Goal: Task Accomplishment & Management: Manage account settings

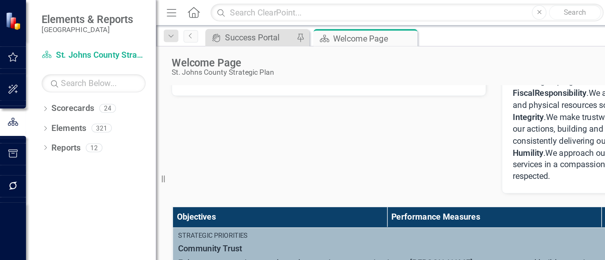
scroll to position [161, 0]
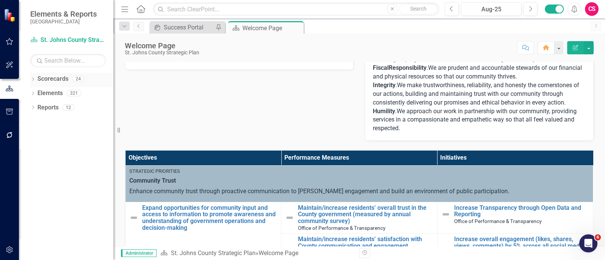
click at [31, 79] on icon "Dropdown" at bounding box center [32, 80] width 5 height 4
click at [36, 93] on icon "Dropdown" at bounding box center [37, 93] width 6 height 5
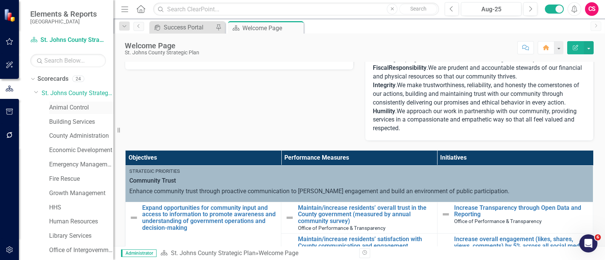
click at [62, 108] on link "Animal Control" at bounding box center [81, 108] width 64 height 9
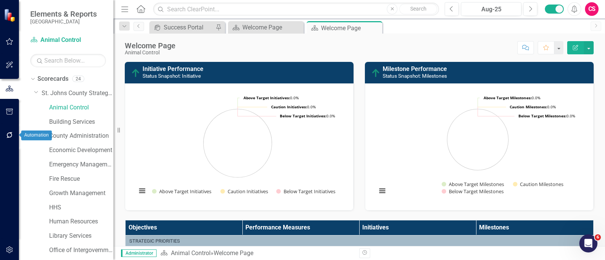
click at [11, 138] on icon "button" at bounding box center [10, 135] width 8 height 6
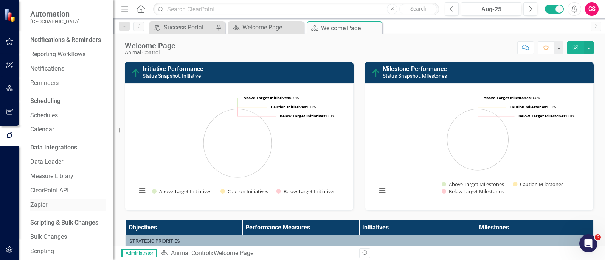
scroll to position [19, 0]
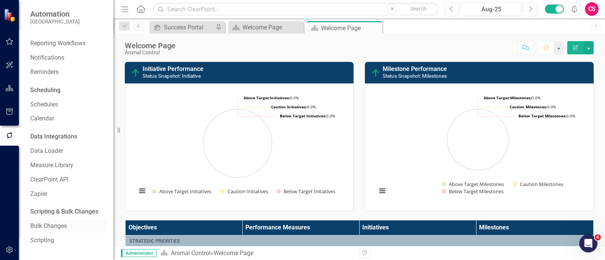
click at [44, 189] on link "Bulk Changes" at bounding box center [68, 226] width 76 height 9
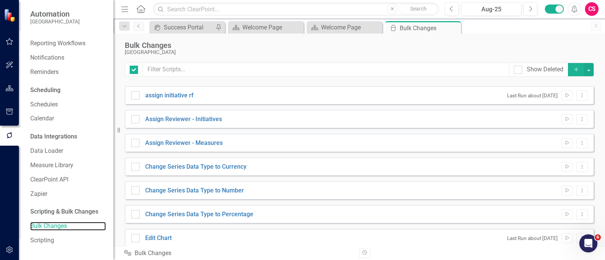
checkbox input "false"
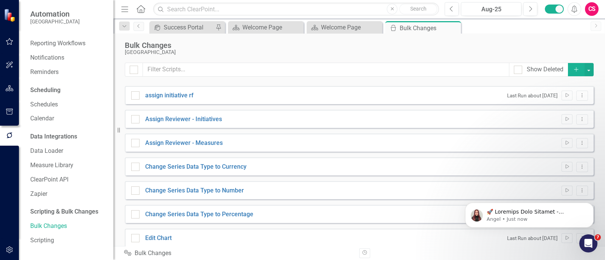
click at [439, 69] on icon "Add" at bounding box center [576, 69] width 7 height 5
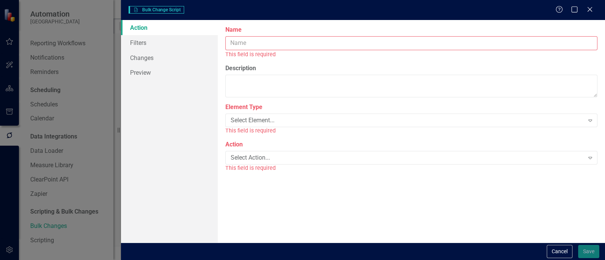
click at [439, 44] on input "Name" at bounding box center [411, 43] width 372 height 14
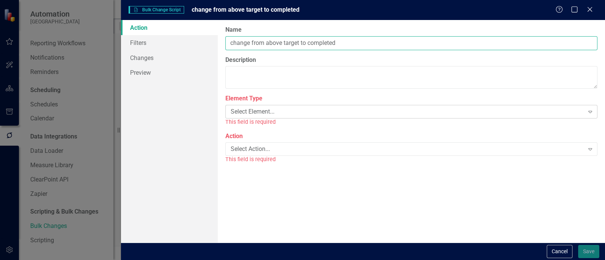
type input "change from above target to completed"
click at [392, 113] on div "Select Element..." at bounding box center [407, 112] width 353 height 9
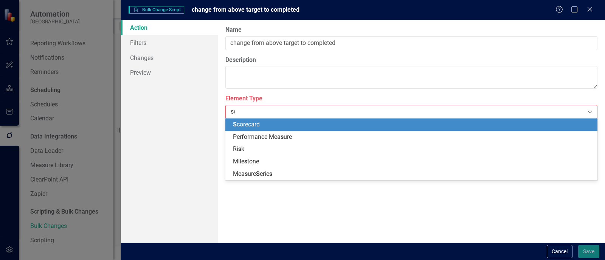
type input "ser"
click at [383, 124] on div "Measure Ser ies" at bounding box center [413, 125] width 360 height 9
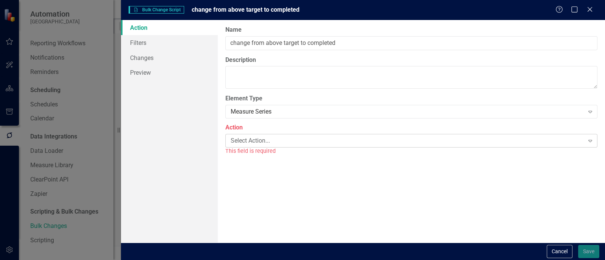
click at [335, 144] on div "Select Action..." at bounding box center [407, 140] width 353 height 9
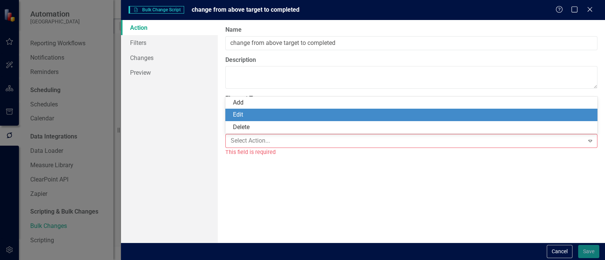
click at [325, 116] on div "Edit" at bounding box center [413, 115] width 360 height 9
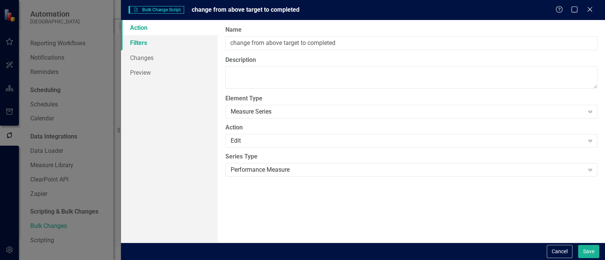
click at [186, 38] on link "Filters" at bounding box center [169, 42] width 97 height 15
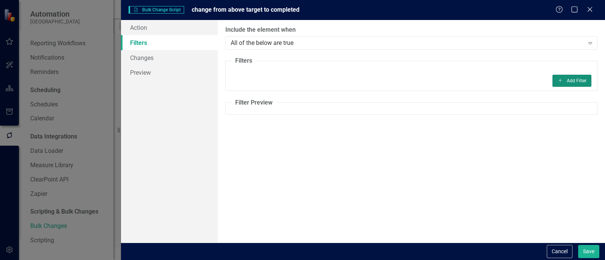
click at [439, 75] on button "Add Add Filter" at bounding box center [571, 81] width 39 height 12
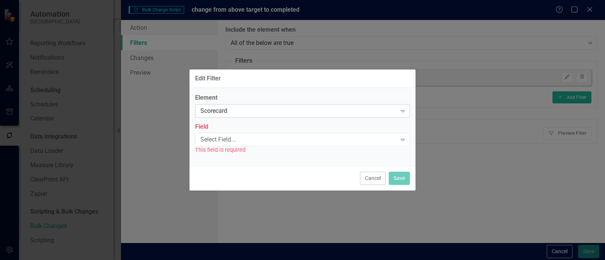
click at [312, 113] on div "Scorecard" at bounding box center [298, 111] width 196 height 9
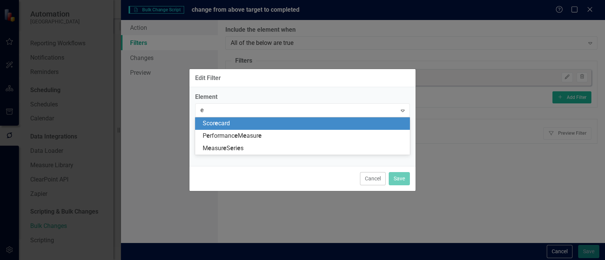
type input "er"
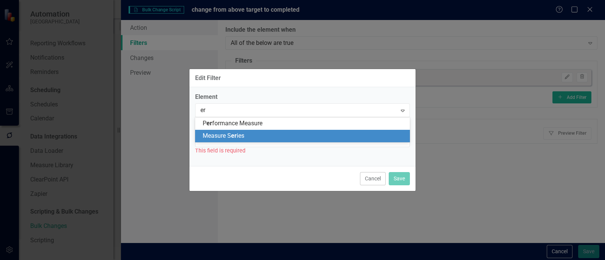
click at [270, 140] on div "Measure S er ies" at bounding box center [304, 136] width 203 height 9
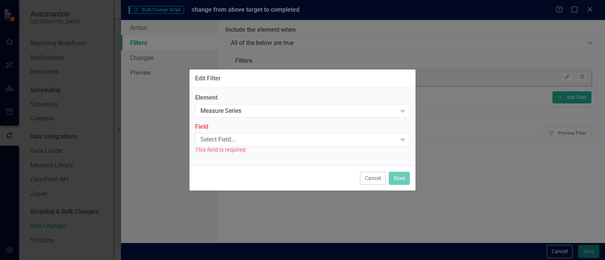
click at [270, 140] on div "Select Field..." at bounding box center [298, 140] width 196 height 9
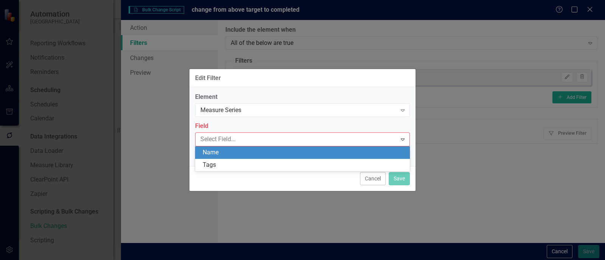
click at [264, 152] on div "Name" at bounding box center [304, 153] width 203 height 9
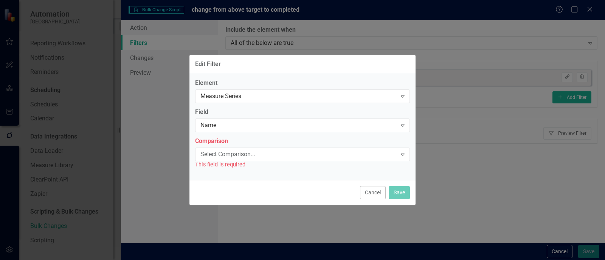
click at [264, 152] on div "Select Comparison..." at bounding box center [298, 154] width 196 height 9
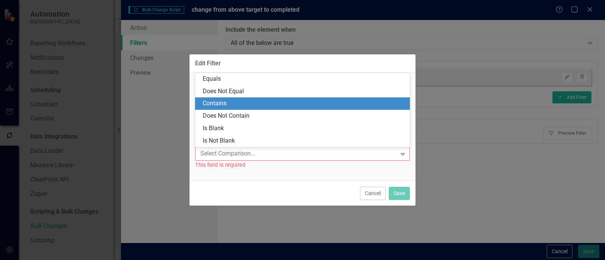
click at [262, 103] on div "Contains" at bounding box center [304, 103] width 203 height 9
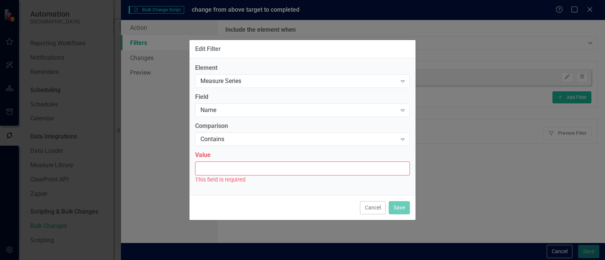
click at [236, 169] on input "Value" at bounding box center [302, 169] width 215 height 14
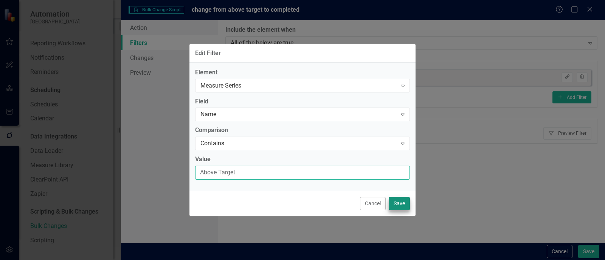
type input "Above Target"
click at [400, 189] on button "Save" at bounding box center [399, 203] width 21 height 13
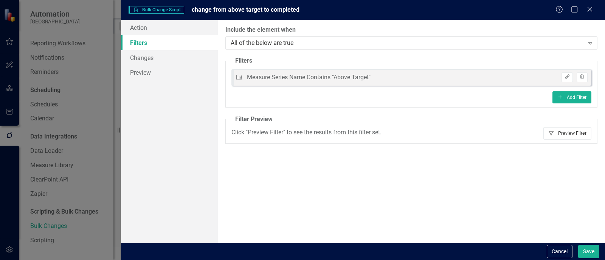
click at [439, 136] on button "Filter Preview Filter" at bounding box center [567, 133] width 48 height 12
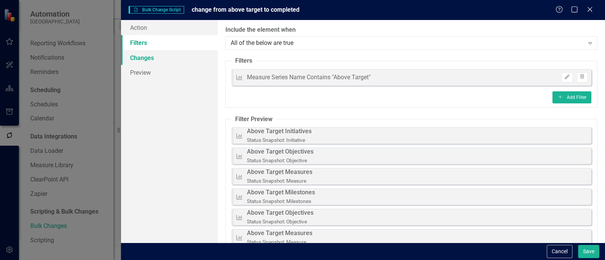
click at [185, 54] on link "Changes" at bounding box center [169, 57] width 97 height 15
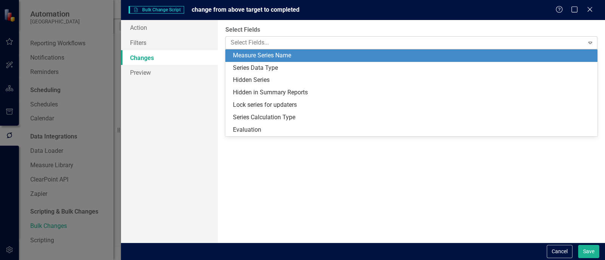
click at [284, 48] on div "Select Fields..." at bounding box center [405, 43] width 356 height 12
click at [282, 54] on div "Measure Series Name" at bounding box center [413, 55] width 360 height 9
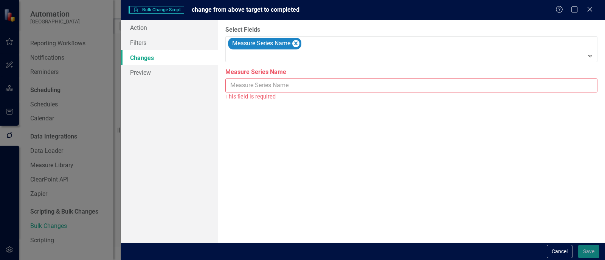
click at [269, 83] on input "Measure Series Name" at bounding box center [411, 86] width 372 height 14
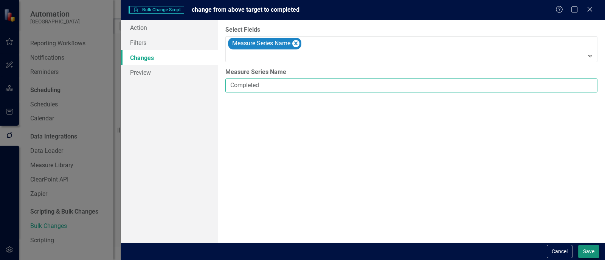
type input "Completed"
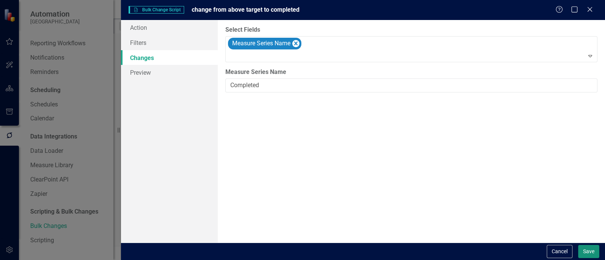
click at [439, 189] on button "Save" at bounding box center [588, 251] width 21 height 13
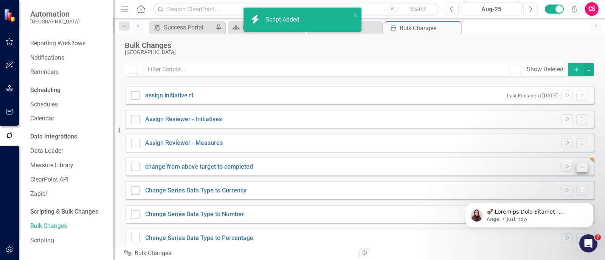
click at [439, 165] on icon "Dropdown Menu" at bounding box center [582, 166] width 6 height 5
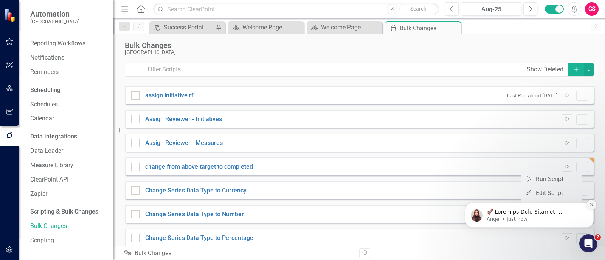
click at [439, 189] on button "Dismiss notification" at bounding box center [591, 205] width 10 height 10
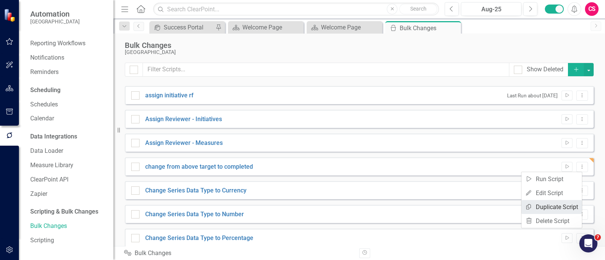
click at [439, 189] on link "Copy Duplicate Script" at bounding box center [551, 207] width 60 height 14
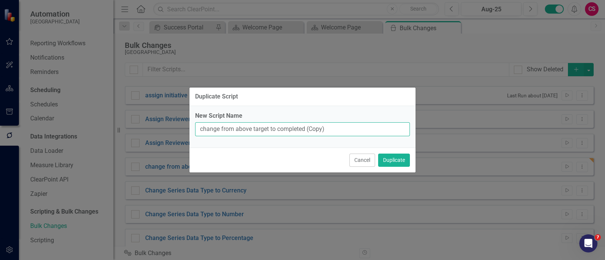
click at [260, 130] on input "change from above target to completed (Copy)" at bounding box center [302, 129] width 215 height 14
type input "change from caution to in progress"
click at [378, 154] on button "Duplicate" at bounding box center [394, 160] width 32 height 13
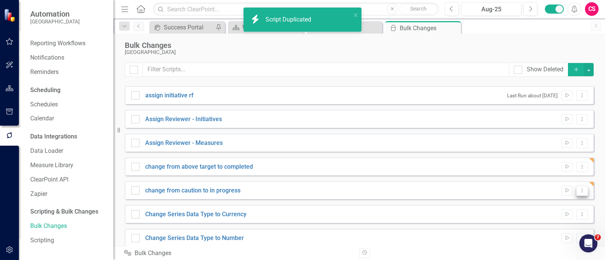
click at [439, 189] on icon "Dropdown Menu" at bounding box center [582, 190] width 6 height 5
click at [439, 189] on link "Edit Edit Script" at bounding box center [551, 217] width 60 height 14
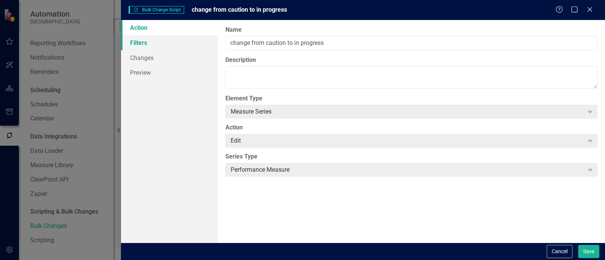
click at [167, 46] on link "Filters" at bounding box center [169, 42] width 97 height 15
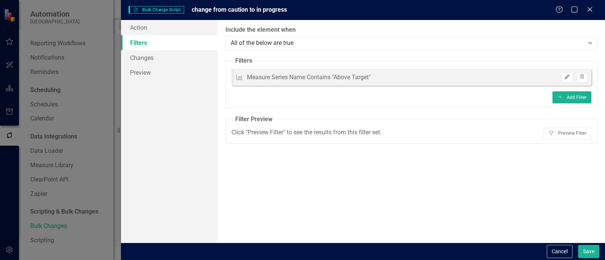
click at [439, 76] on icon "Edit" at bounding box center [567, 77] width 6 height 5
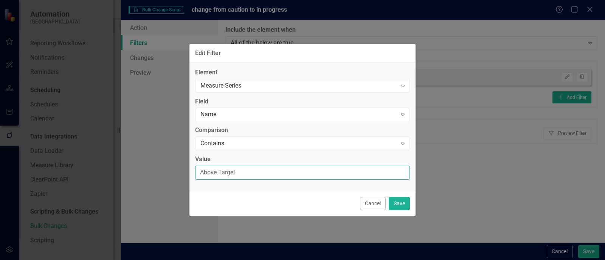
drag, startPoint x: 318, startPoint y: 171, endPoint x: 183, endPoint y: 174, distance: 134.6
click at [183, 174] on div "Edit Filter Element Measure Series Expand Field Name Expand Comparison Contains…" at bounding box center [302, 130] width 605 height 260
type input "Caution"
click at [398, 189] on button "Save" at bounding box center [399, 203] width 21 height 13
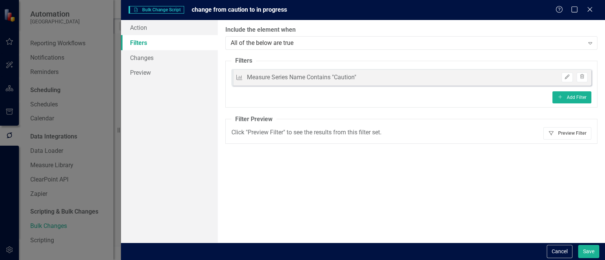
click at [439, 134] on button "Filter Preview Filter" at bounding box center [567, 133] width 48 height 12
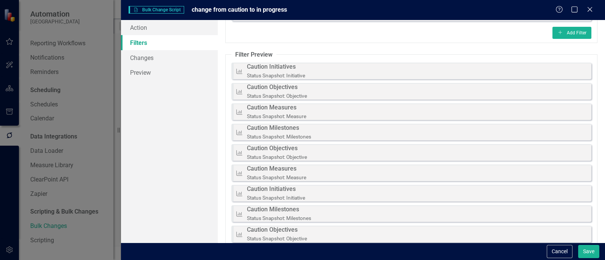
scroll to position [65, 0]
click at [185, 54] on link "Changes" at bounding box center [169, 57] width 97 height 15
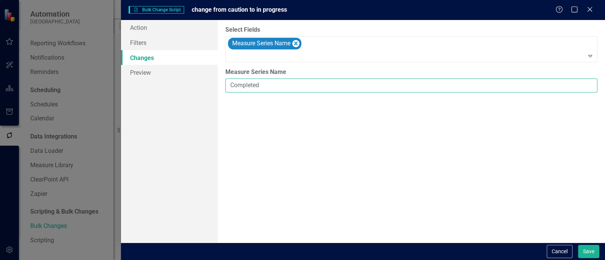
click at [273, 83] on input "Completed" at bounding box center [411, 86] width 372 height 14
type input "In Progress"
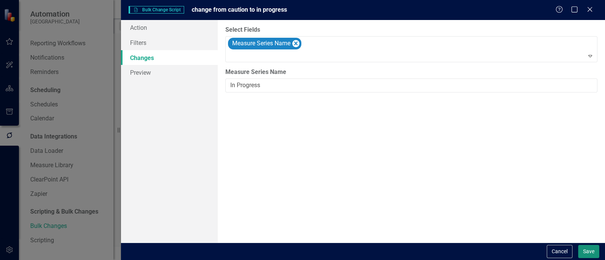
click at [439, 189] on button "Save" at bounding box center [588, 251] width 21 height 13
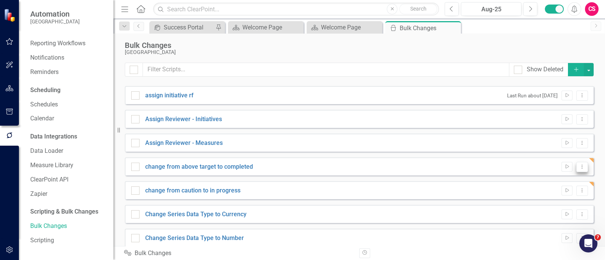
click at [439, 168] on icon "Dropdown Menu" at bounding box center [582, 166] width 6 height 5
click at [439, 189] on link "Copy Duplicate Script" at bounding box center [551, 207] width 60 height 14
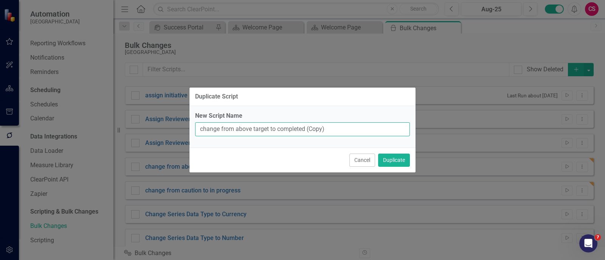
click at [259, 131] on input "change from above target to completed (Copy)" at bounding box center [302, 129] width 215 height 14
type input "change from below plan to progress delayed"
click at [378, 154] on button "Duplicate" at bounding box center [394, 160] width 32 height 13
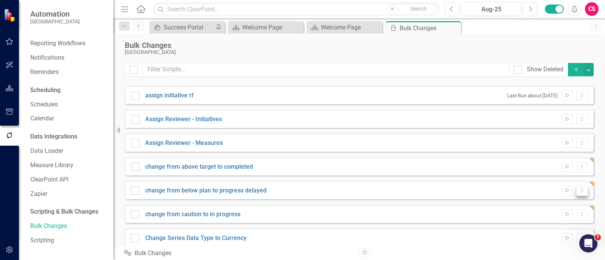
click at [439, 189] on button "Dropdown Menu" at bounding box center [582, 191] width 12 height 10
click at [439, 189] on link "Edit Edit Script" at bounding box center [551, 217] width 60 height 14
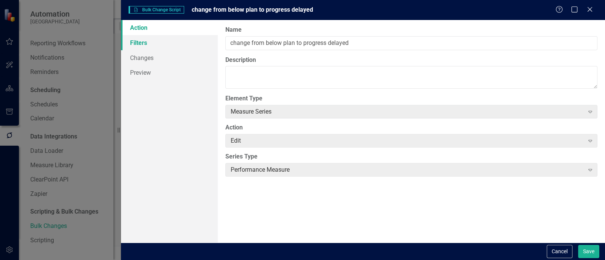
click at [134, 44] on link "Filters" at bounding box center [169, 42] width 97 height 15
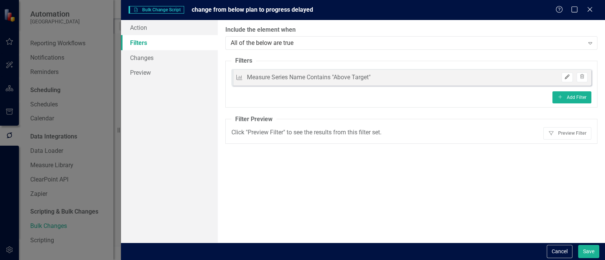
click at [439, 81] on button "Edit" at bounding box center [566, 78] width 11 height 10
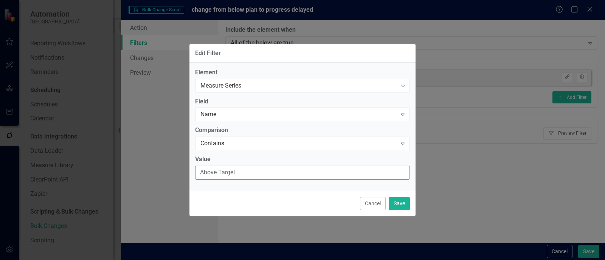
drag, startPoint x: 265, startPoint y: 169, endPoint x: 161, endPoint y: 173, distance: 104.0
click at [161, 173] on div "Edit Filter Element Measure Series Expand Field Name Expand Comparison Contains…" at bounding box center [302, 130] width 605 height 260
type input "Below Plan"
click at [399, 189] on button "Save" at bounding box center [399, 203] width 21 height 13
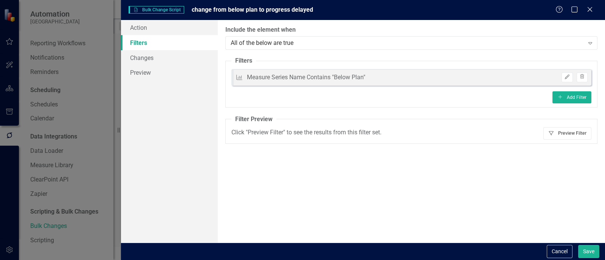
click at [439, 133] on button "Filter Preview Filter" at bounding box center [567, 133] width 48 height 12
click at [439, 189] on button "Cancel" at bounding box center [560, 251] width 26 height 13
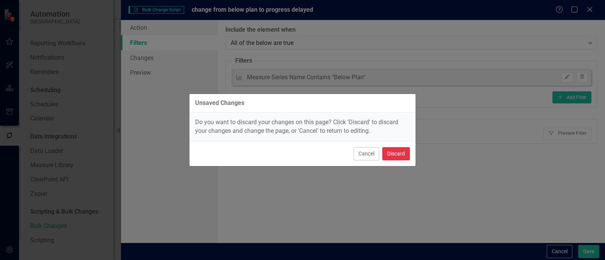
click at [400, 157] on button "Discard" at bounding box center [396, 153] width 28 height 13
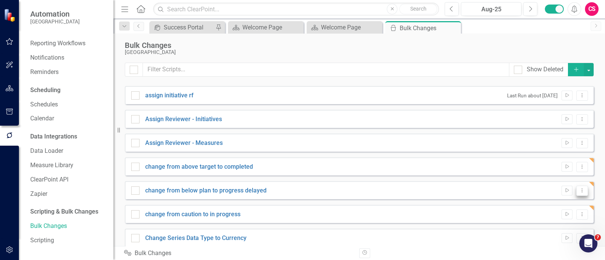
click at [439, 188] on button "Dropdown Menu" at bounding box center [582, 191] width 12 height 10
click at [439, 189] on link "Trash Delete Script" at bounding box center [551, 245] width 60 height 14
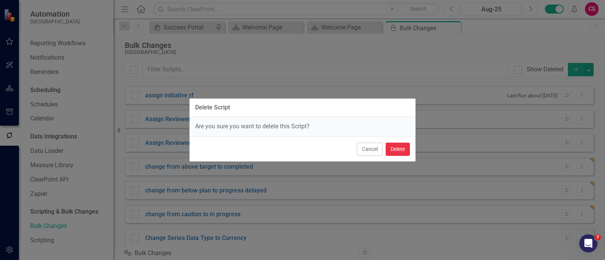
click at [394, 148] on button "Delete" at bounding box center [398, 149] width 24 height 13
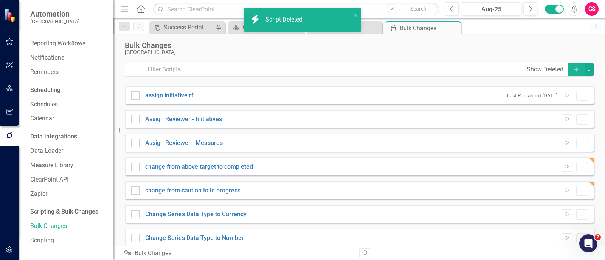
click at [439, 70] on icon "Add" at bounding box center [576, 69] width 7 height 5
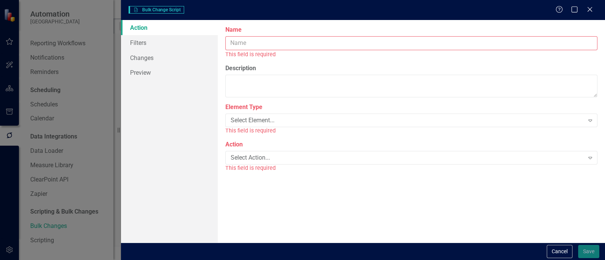
click at [260, 43] on input "Name" at bounding box center [411, 43] width 372 height 14
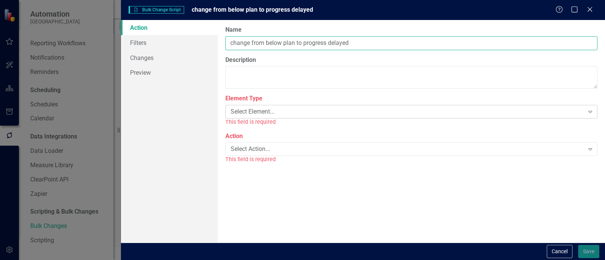
type input "change from below plan to progress delayed"
click at [323, 118] on div "Select Element... Expand" at bounding box center [411, 112] width 372 height 14
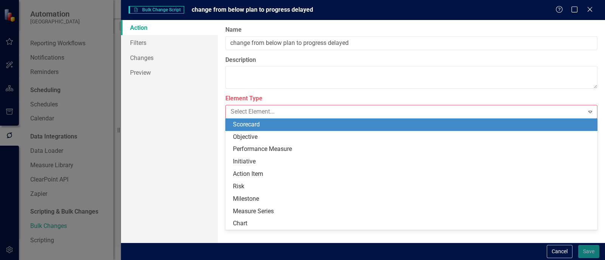
type input "s"
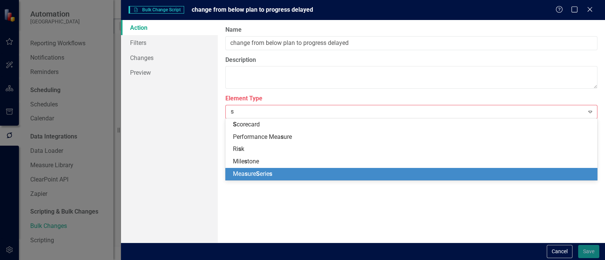
click at [302, 175] on div "Mea s ure S erie s" at bounding box center [413, 174] width 360 height 9
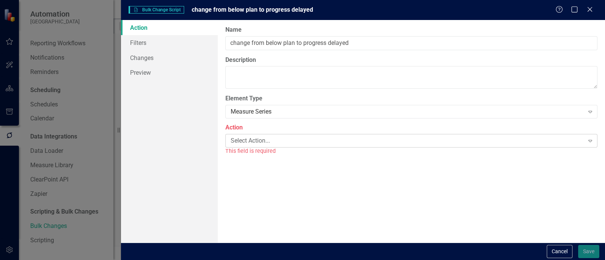
click at [301, 143] on div "Select Action..." at bounding box center [407, 140] width 353 height 9
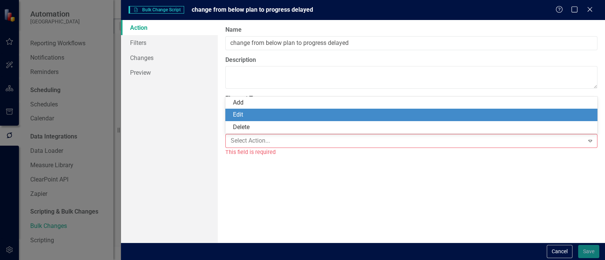
click at [300, 116] on div "Edit" at bounding box center [413, 115] width 360 height 9
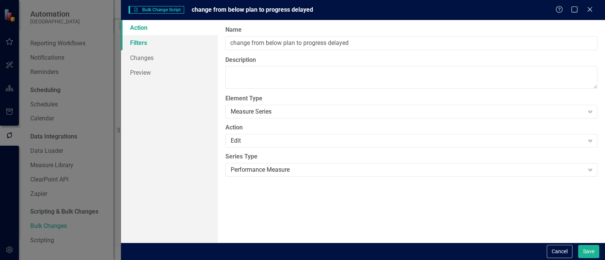
click at [180, 42] on link "Filters" at bounding box center [169, 42] width 97 height 15
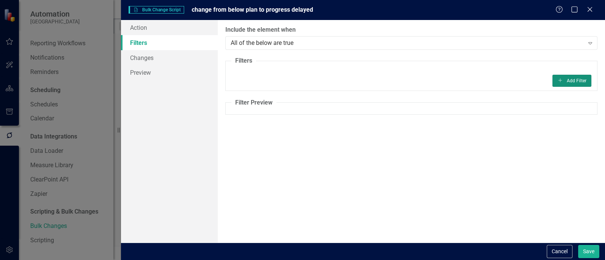
click at [439, 82] on button "Add Add Filter" at bounding box center [571, 81] width 39 height 12
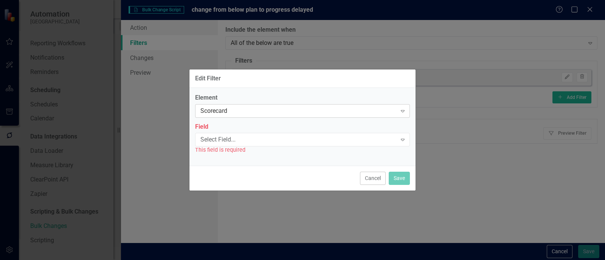
click at [302, 109] on div "Scorecard" at bounding box center [298, 111] width 196 height 9
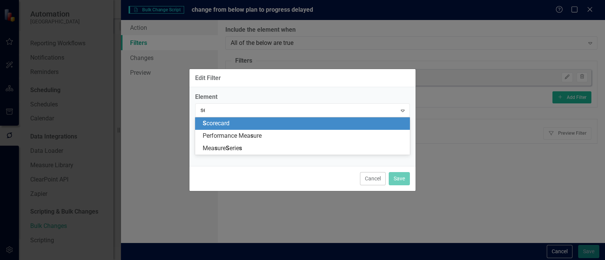
type input "ser"
click at [288, 124] on div "Measure Ser ies" at bounding box center [304, 123] width 203 height 9
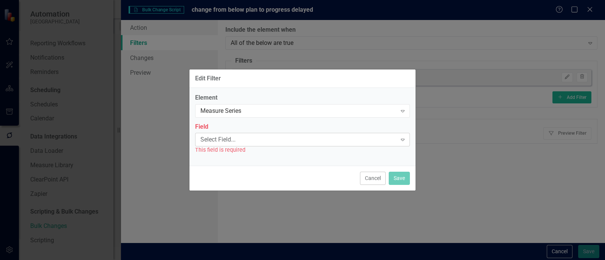
click at [270, 141] on div "Select Field..." at bounding box center [298, 140] width 196 height 9
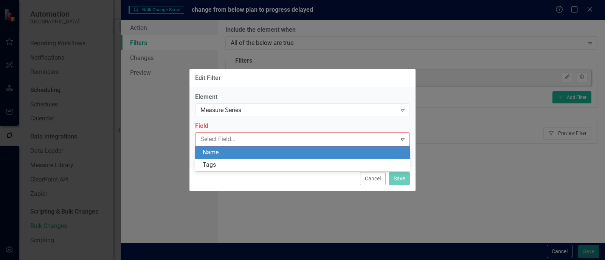
click at [258, 153] on div "Name" at bounding box center [304, 153] width 203 height 9
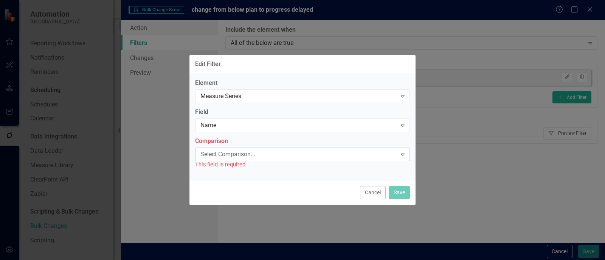
click at [253, 152] on div "Select Comparison..." at bounding box center [298, 154] width 196 height 9
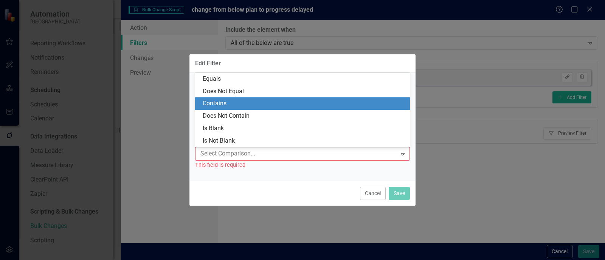
click at [256, 102] on div "Contains" at bounding box center [304, 103] width 203 height 9
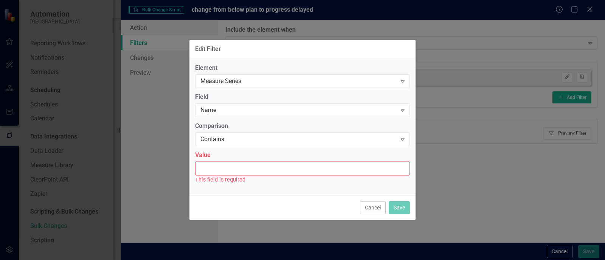
click at [239, 167] on input "Value" at bounding box center [302, 169] width 215 height 14
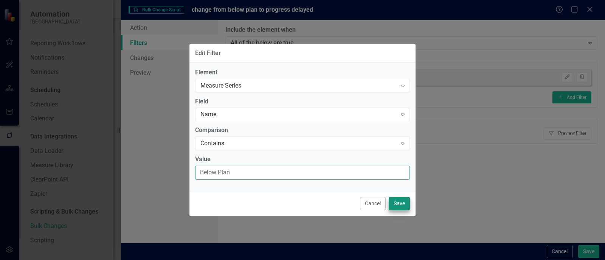
type input "Below Plan"
click at [407, 189] on button "Save" at bounding box center [399, 203] width 21 height 13
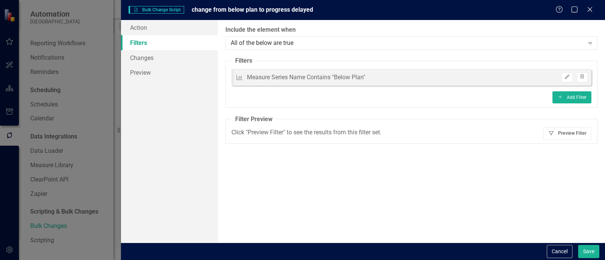
click at [439, 134] on button "Filter Preview Filter" at bounding box center [567, 133] width 48 height 12
click at [439, 189] on button "Save" at bounding box center [588, 251] width 21 height 13
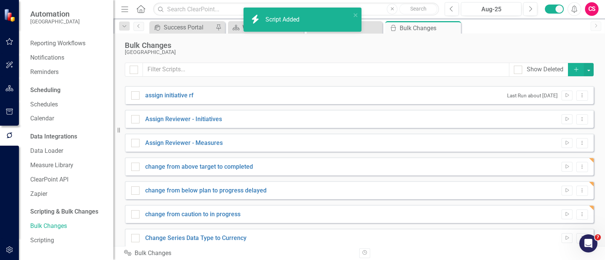
click at [365, 40] on div "Bulk Changes St. Johns County The ClearPoint Data Loader, an-easy to-use automa…" at bounding box center [358, 140] width 491 height 213
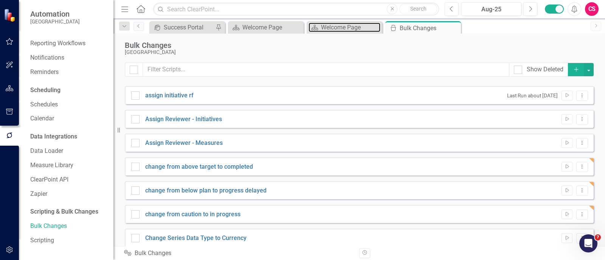
click at [355, 30] on div "Welcome Page" at bounding box center [350, 27] width 59 height 9
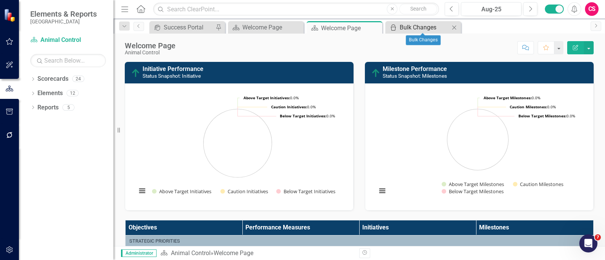
click at [421, 23] on div "Bulk Changes" at bounding box center [425, 27] width 50 height 9
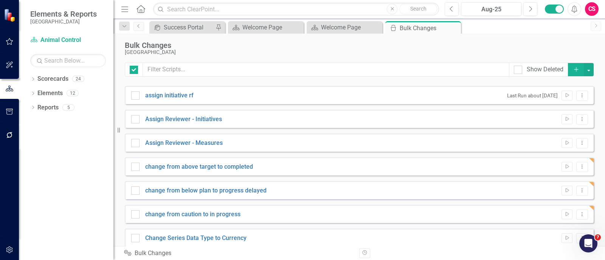
checkbox input "false"
click at [439, 189] on icon "Dropdown Menu" at bounding box center [582, 190] width 6 height 5
click at [439, 189] on link "Edit Edit Script" at bounding box center [551, 217] width 60 height 14
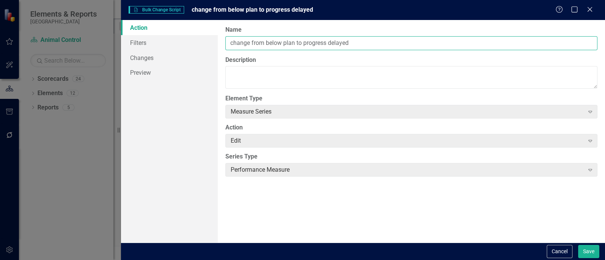
click at [291, 42] on input "change from below plan to progress delayed" at bounding box center [411, 43] width 372 height 14
type input "change from below target to progress delayed"
click at [189, 49] on link "Filters" at bounding box center [169, 42] width 97 height 15
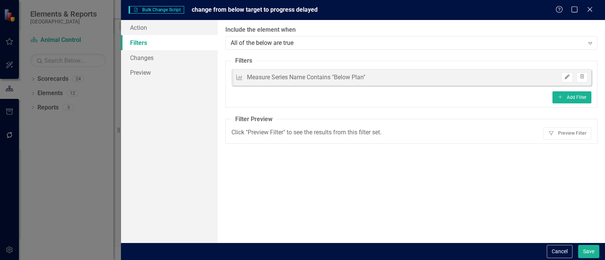
click at [439, 76] on icon "Edit" at bounding box center [567, 77] width 6 height 5
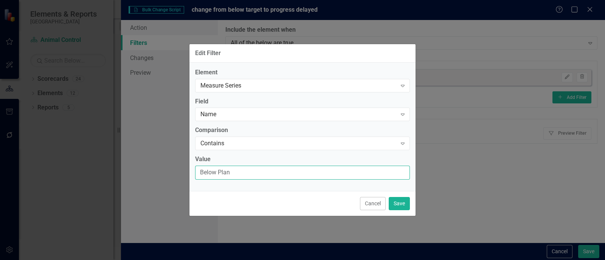
click at [227, 174] on input "Below Plan" at bounding box center [302, 173] width 215 height 14
type input "Below Target"
click at [397, 189] on button "Save" at bounding box center [399, 203] width 21 height 13
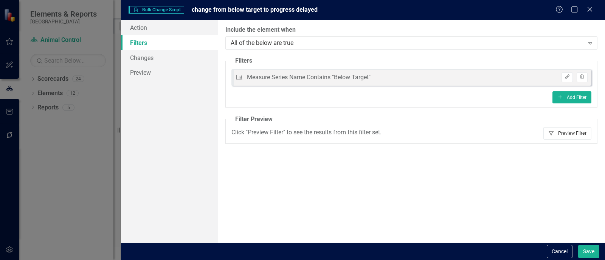
click at [439, 137] on button "Filter Preview Filter" at bounding box center [567, 133] width 48 height 12
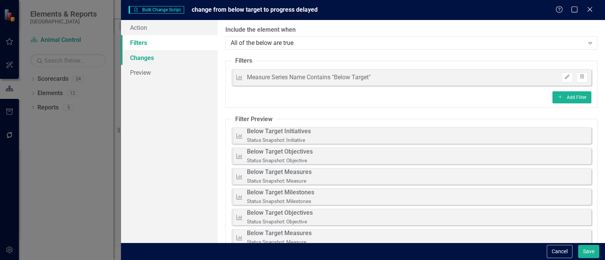
click at [203, 56] on link "Changes" at bounding box center [169, 57] width 97 height 15
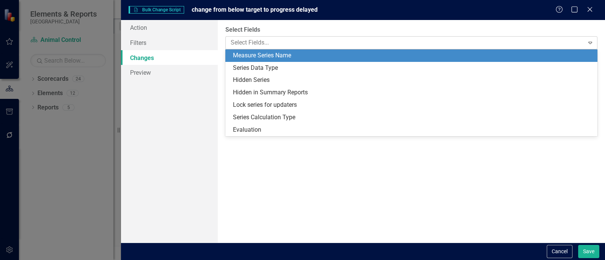
click at [309, 43] on div at bounding box center [406, 43] width 356 height 10
click at [297, 57] on div "Measure Series Name" at bounding box center [413, 55] width 360 height 9
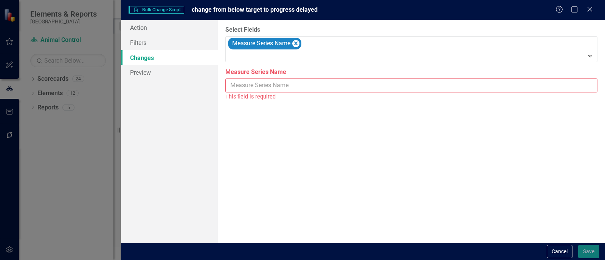
click at [287, 81] on input "Measure Series Name" at bounding box center [411, 86] width 372 height 14
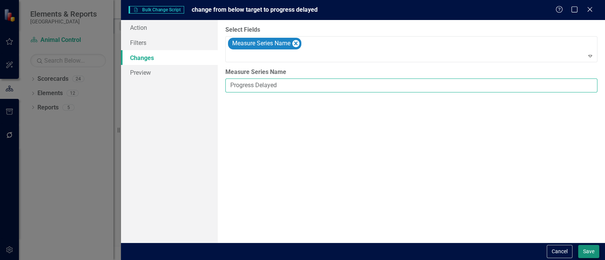
type input "Progress Delayed"
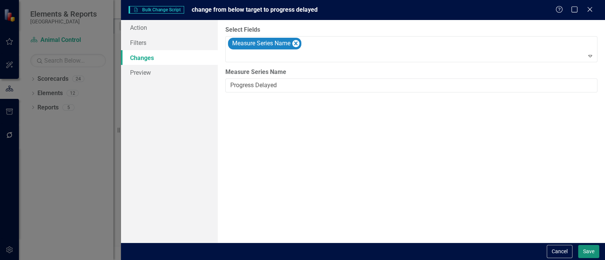
click at [439, 189] on button "Save" at bounding box center [588, 251] width 21 height 13
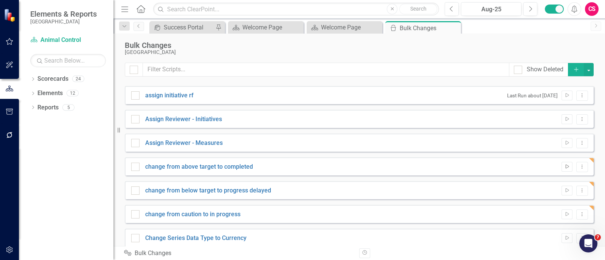
click at [439, 170] on button "Run Script" at bounding box center [566, 167] width 11 height 10
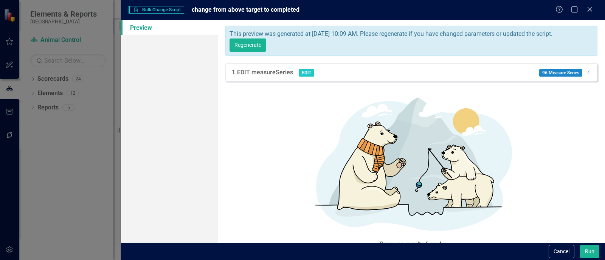
click at [439, 70] on icon "Dropdown" at bounding box center [589, 72] width 6 height 5
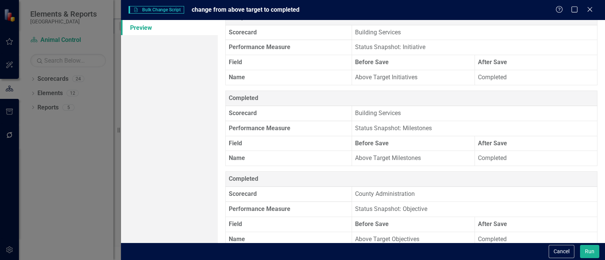
scroll to position [1291, 0]
click at [439, 189] on button "Run" at bounding box center [589, 251] width 19 height 13
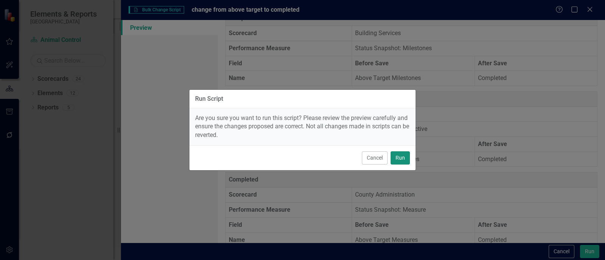
click at [405, 159] on button "Run" at bounding box center [399, 158] width 19 height 13
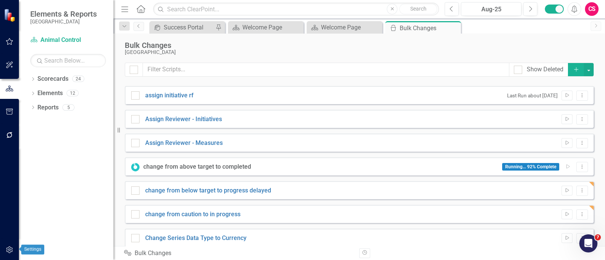
click at [4, 189] on button "button" at bounding box center [9, 251] width 17 height 16
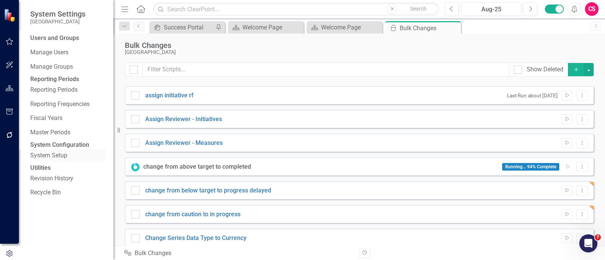
click at [50, 160] on link "System Setup" at bounding box center [68, 156] width 76 height 9
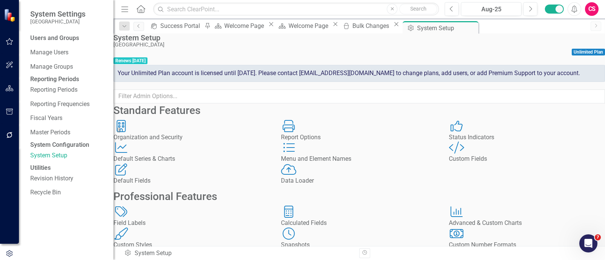
click at [439, 142] on div "Status Indicators Status Indicators" at bounding box center [527, 131] width 156 height 22
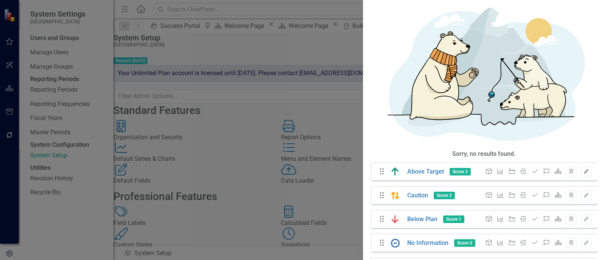
click at [439, 170] on icon "Edit" at bounding box center [586, 172] width 6 height 5
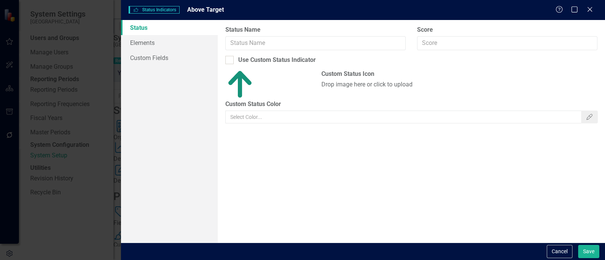
type input "Above Target"
type input "3"
checkbox input "true"
type input "#DCEDC8"
drag, startPoint x: 274, startPoint y: 42, endPoint x: 176, endPoint y: 48, distance: 98.8
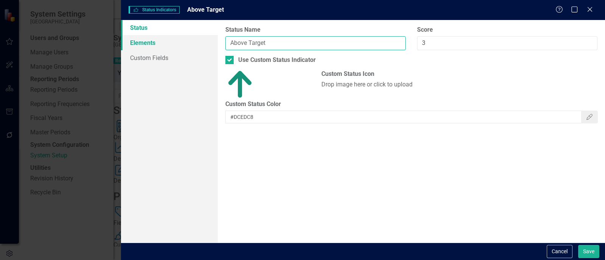
click at [176, 48] on div "Status Elements Custom Fields Status icons are used throughout ClearPoint to sh…" at bounding box center [363, 131] width 484 height 223
type input "Completed"
click at [439, 89] on div "Drop image here or click to upload" at bounding box center [459, 85] width 276 height 9
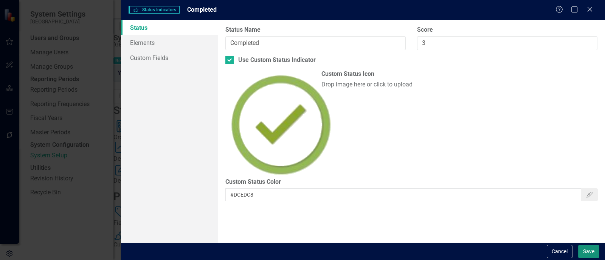
click at [439, 189] on button "Save" at bounding box center [588, 251] width 21 height 13
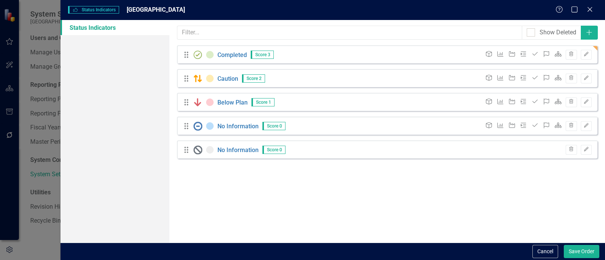
click at [588, 171] on div "Status icons are used throughout ClearPoint to show the current period status o…" at bounding box center [386, 131] width 435 height 223
click at [585, 74] on button "Edit" at bounding box center [586, 79] width 11 height 10
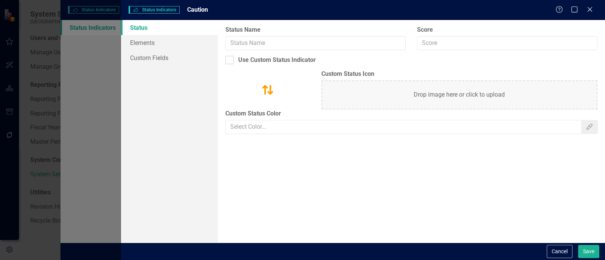
type input "Caution"
type input "2"
checkbox input "true"
type input "#FFECB3"
click at [370, 90] on div "Drop image here or click to upload" at bounding box center [459, 95] width 276 height 29
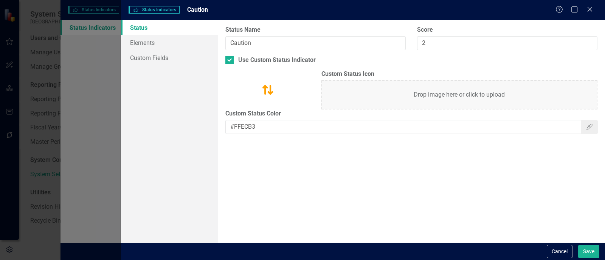
click at [445, 91] on div "Drop image here or click to upload" at bounding box center [459, 95] width 276 height 29
click at [584, 254] on button "Save" at bounding box center [588, 251] width 21 height 13
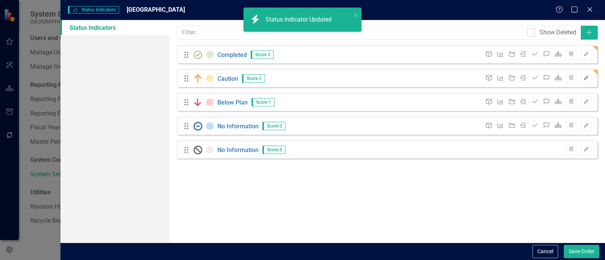
click at [587, 74] on button "Edit" at bounding box center [586, 79] width 11 height 10
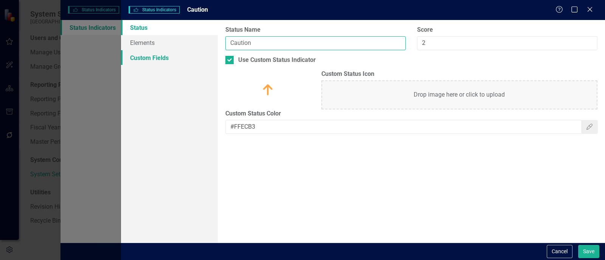
drag, startPoint x: 300, startPoint y: 42, endPoint x: 187, endPoint y: 54, distance: 113.3
click at [187, 54] on div "Status Elements Custom Fields Status icons are used throughout ClearPoint to sh…" at bounding box center [363, 131] width 484 height 223
type input "In Progress"
click at [578, 245] on button "Save" at bounding box center [588, 251] width 21 height 13
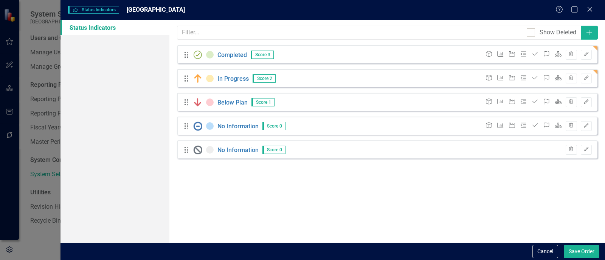
click at [588, 196] on div "Status icons are used throughout ClearPoint to show the current period status o…" at bounding box center [386, 131] width 435 height 223
click at [570, 145] on button "Trash" at bounding box center [571, 150] width 11 height 10
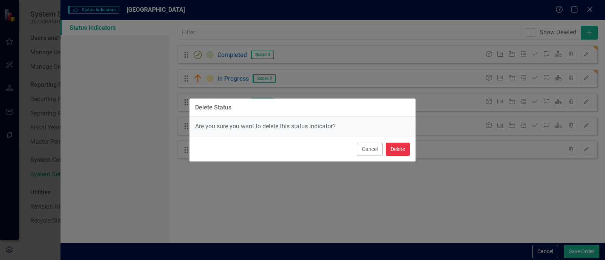
click at [404, 148] on button "Delete" at bounding box center [398, 149] width 24 height 13
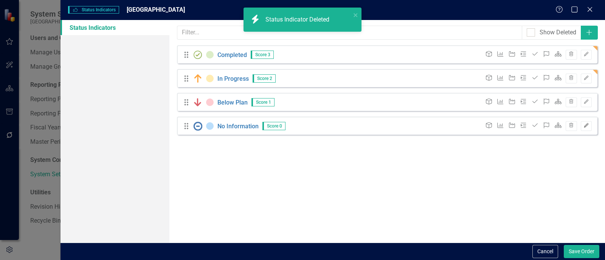
click at [588, 124] on icon "Edit" at bounding box center [586, 126] width 6 height 5
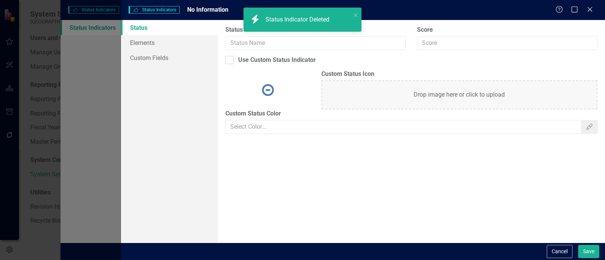
type input "No Information"
checkbox input "true"
type input "#BBDEFB"
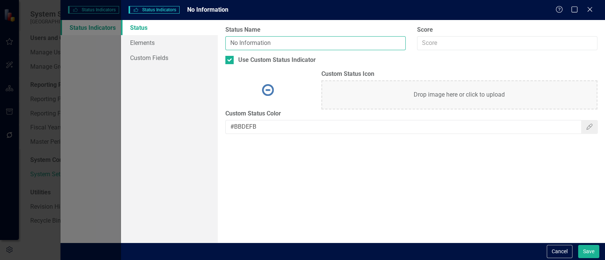
click at [251, 39] on input "No Information" at bounding box center [315, 43] width 180 height 14
type input "Not Started"
click at [578, 245] on button "Save" at bounding box center [588, 251] width 21 height 13
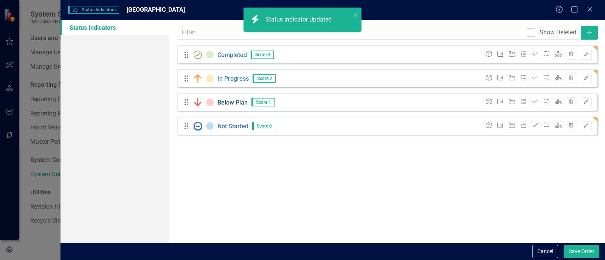
click at [236, 104] on link "Below Plan" at bounding box center [232, 103] width 30 height 8
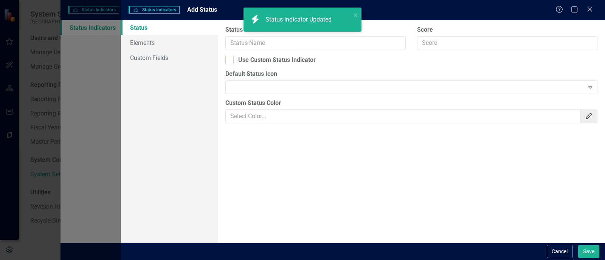
type input "Below Plan"
type input "1"
checkbox input "true"
type input "#FECDD2"
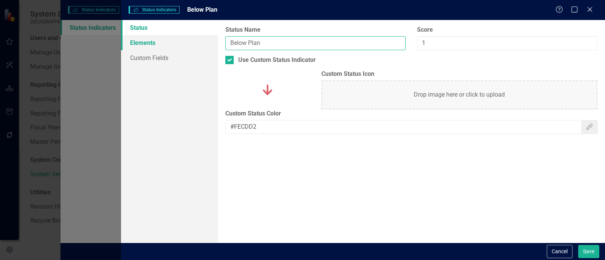
drag, startPoint x: 285, startPoint y: 45, endPoint x: 187, endPoint y: 43, distance: 98.3
click at [187, 43] on div "Status Elements Custom Fields Status icons are used throughout ClearPoint to sh…" at bounding box center [363, 131] width 484 height 223
type input "Progress Delayed"
click at [583, 250] on button "Save" at bounding box center [588, 251] width 21 height 13
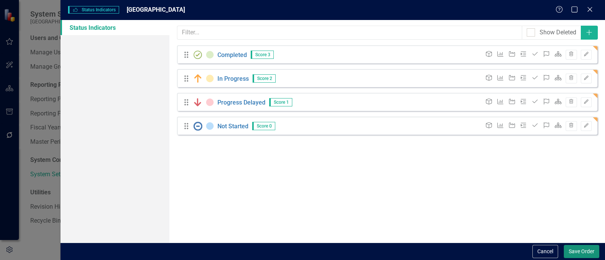
click at [583, 250] on button "Save Order" at bounding box center [582, 251] width 36 height 13
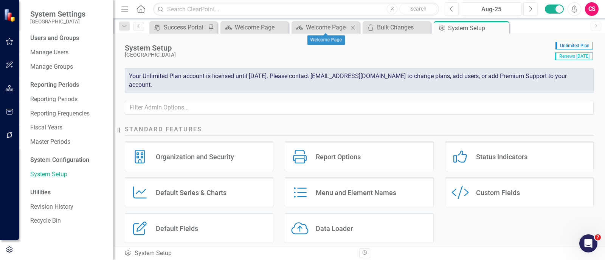
click at [335, 32] on div "Scorecard Welcome Page Close" at bounding box center [325, 27] width 68 height 12
click at [335, 31] on div "Welcome Page" at bounding box center [327, 27] width 42 height 9
